Goal: Navigation & Orientation: Find specific page/section

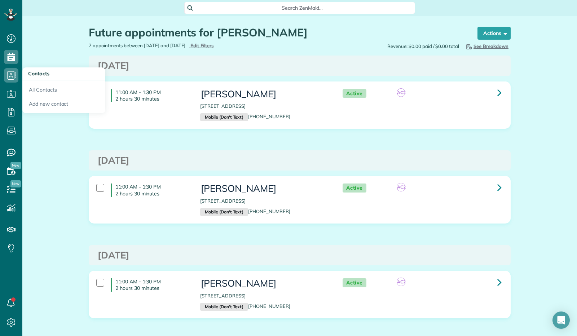
scroll to position [36, 0]
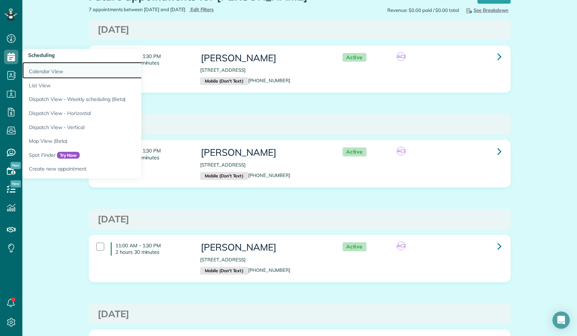
click at [40, 72] on link "Calendar View" at bounding box center [112, 70] width 180 height 17
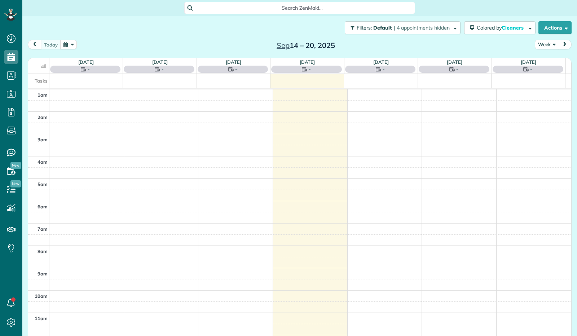
scroll to position [133, 0]
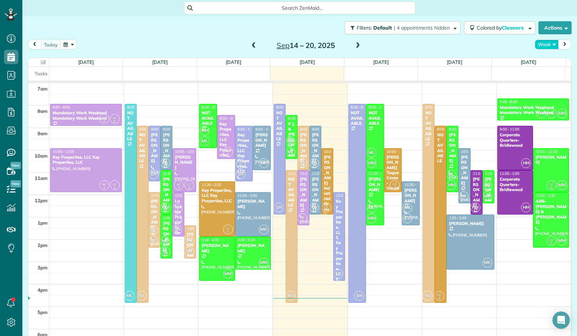
click at [546, 46] on button "Week" at bounding box center [546, 45] width 24 height 10
click at [540, 61] on link "Day" at bounding box center [563, 61] width 57 height 14
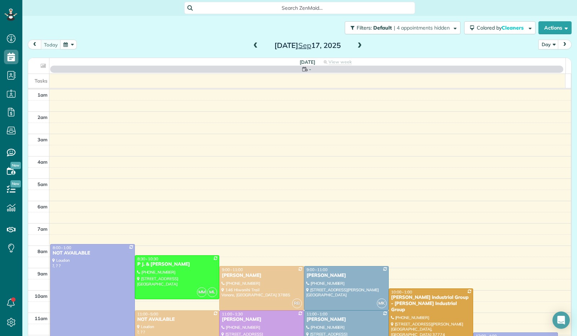
scroll to position [133, 0]
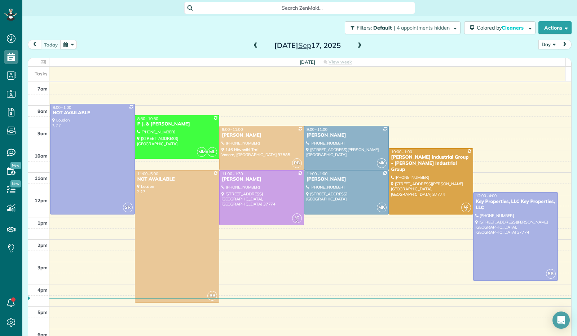
click at [355, 45] on span at bounding box center [359, 46] width 8 height 6
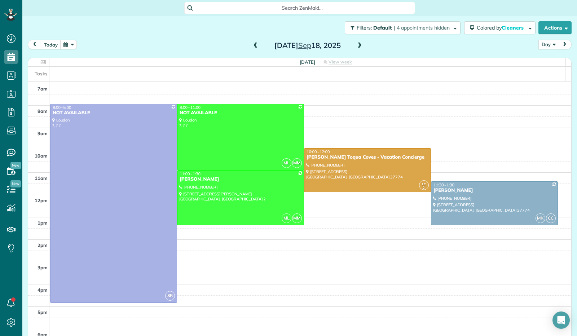
click at [355, 45] on span at bounding box center [359, 46] width 8 height 6
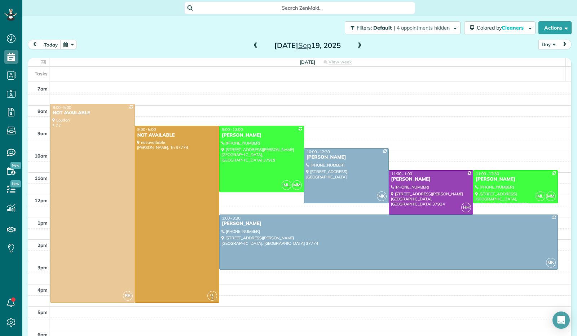
click at [355, 45] on span at bounding box center [359, 46] width 8 height 6
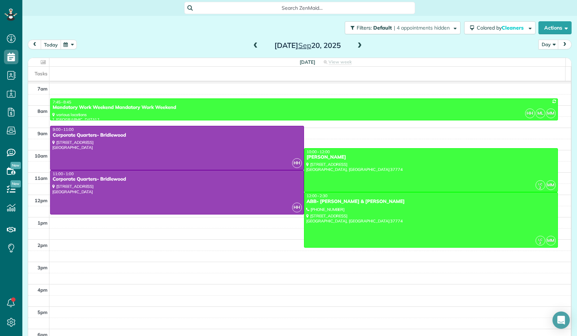
click at [51, 42] on button "today" at bounding box center [51, 45] width 20 height 10
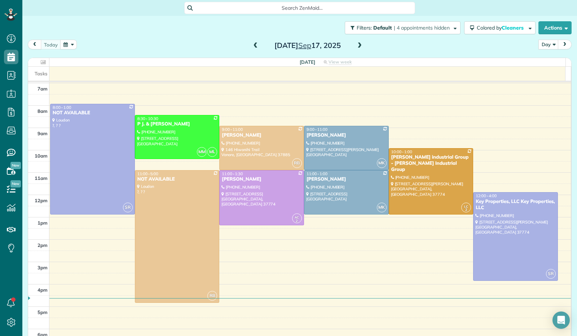
click at [68, 41] on button "button" at bounding box center [68, 45] width 17 height 10
